Goal: Find contact information: Find contact information

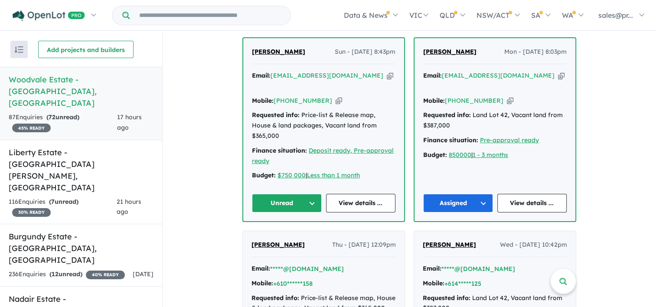
scroll to position [343, 0]
drag, startPoint x: 493, startPoint y: 92, endPoint x: 457, endPoint y: 94, distance: 35.6
click at [457, 96] on div "Mobile: [PHONE_NUMBER] Copied!" at bounding box center [495, 101] width 144 height 10
copy link "432 496 441"
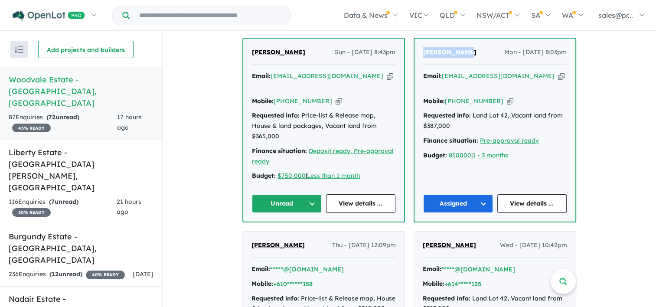
drag, startPoint x: 466, startPoint y: 53, endPoint x: 420, endPoint y: 57, distance: 45.7
click at [420, 57] on div "[PERSON_NAME] Mon - [DATE] 8:03pm Email: [EMAIL_ADDRESS][DOMAIN_NAME] Copied! M…" at bounding box center [495, 130] width 161 height 183
copy span "[PERSON_NAME]"
drag, startPoint x: 523, startPoint y: 77, endPoint x: 443, endPoint y: 76, distance: 80.2
click at [443, 76] on div "Email: [EMAIL_ADDRESS][DOMAIN_NAME] Copied!" at bounding box center [495, 81] width 144 height 21
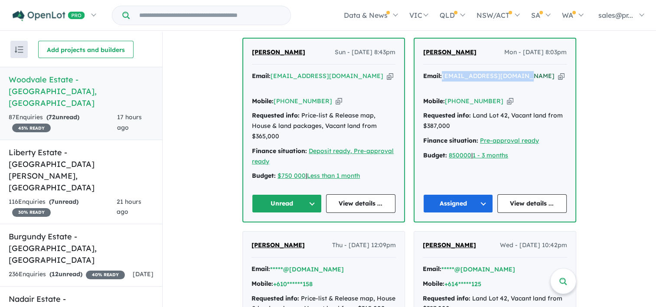
copy a%20Woodvale%20Estate%20-%20Gawler%20South"] "[EMAIL_ADDRESS][DOMAIN_NAME]"
click at [490, 97] on div "Email: [EMAIL_ADDRESS][DOMAIN_NAME] Copied! Mobile: [PHONE_NUMBER] Copied! Requ…" at bounding box center [495, 118] width 144 height 94
drag, startPoint x: 492, startPoint y: 92, endPoint x: 456, endPoint y: 91, distance: 36.0
click at [456, 96] on div "Mobile: [PHONE_NUMBER] Copied!" at bounding box center [495, 101] width 144 height 10
copy link "432 496 441"
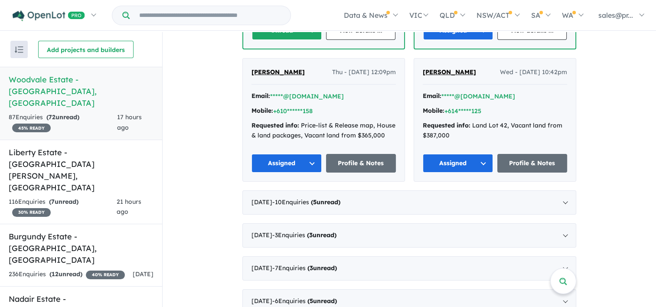
scroll to position [516, 0]
